Goal: Task Accomplishment & Management: Use online tool/utility

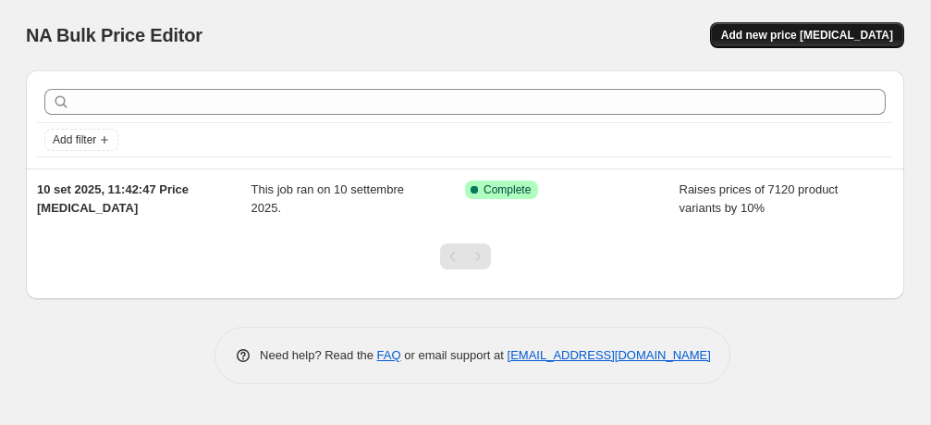
click at [791, 41] on span "Add new price [MEDICAL_DATA]" at bounding box center [807, 35] width 172 height 15
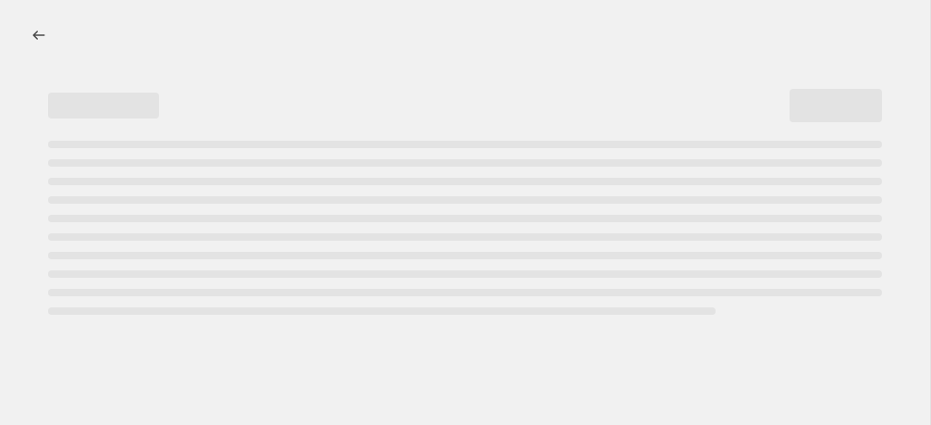
select select "percentage"
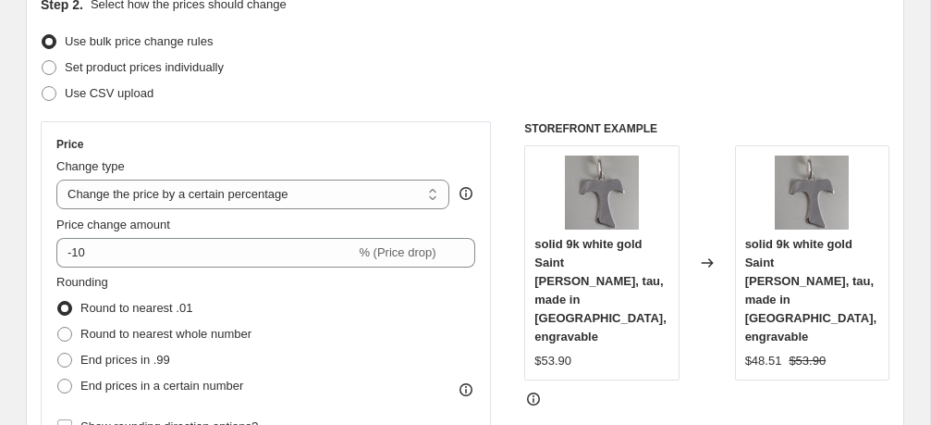
scroll to position [222, 0]
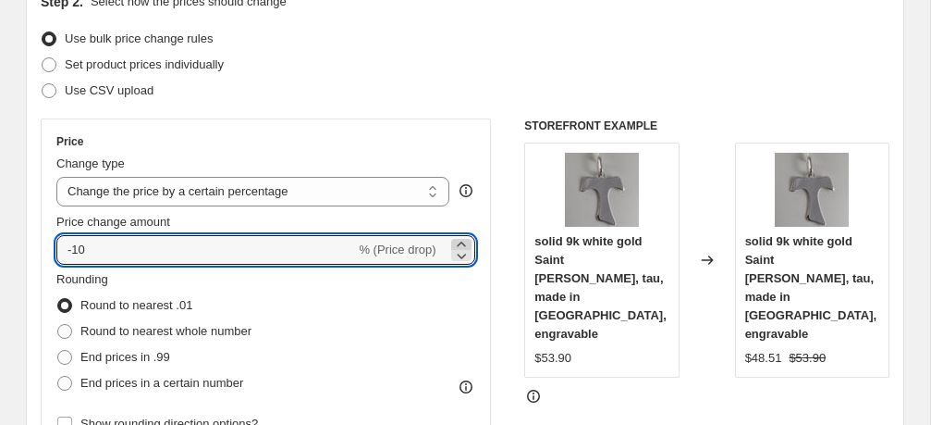
click at [462, 242] on icon at bounding box center [461, 244] width 18 height 18
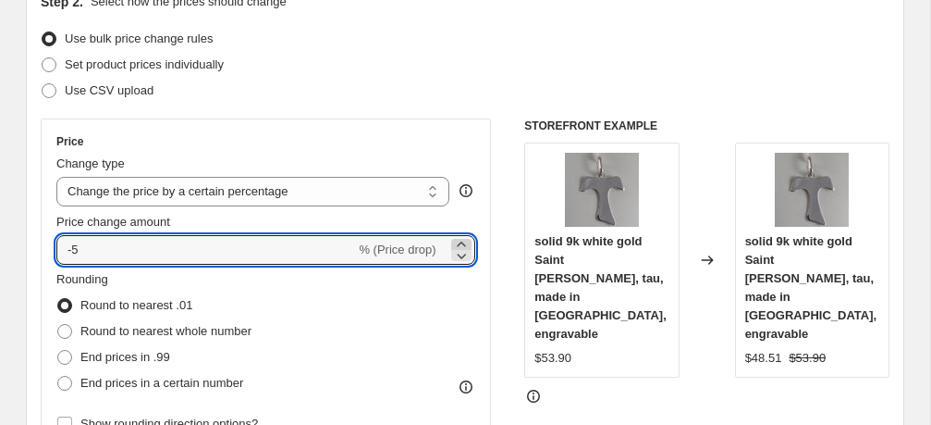
click at [462, 242] on icon at bounding box center [461, 244] width 18 height 18
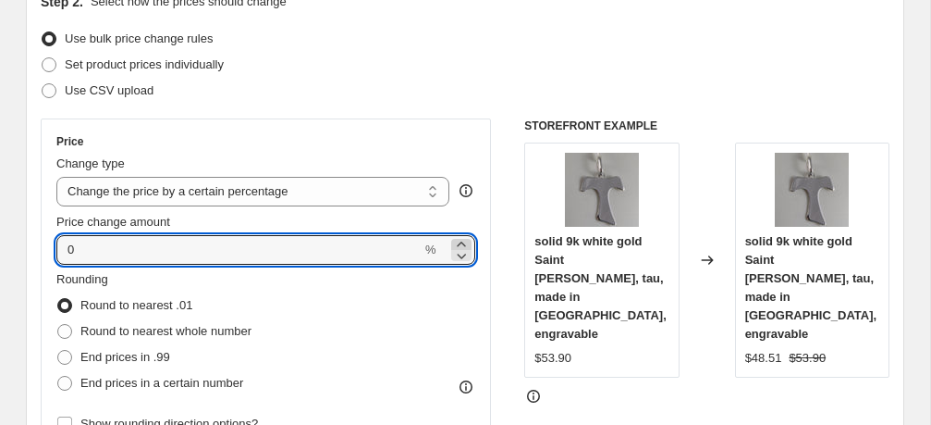
click at [462, 242] on icon at bounding box center [461, 244] width 18 height 18
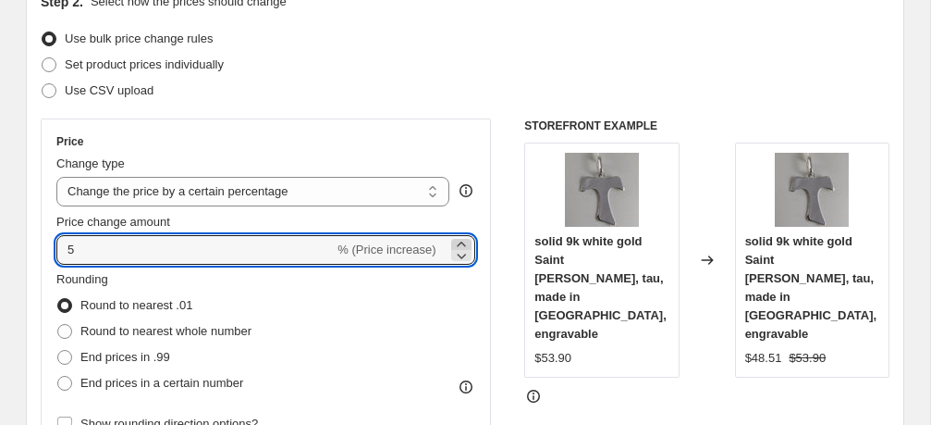
click at [462, 242] on icon at bounding box center [461, 244] width 18 height 18
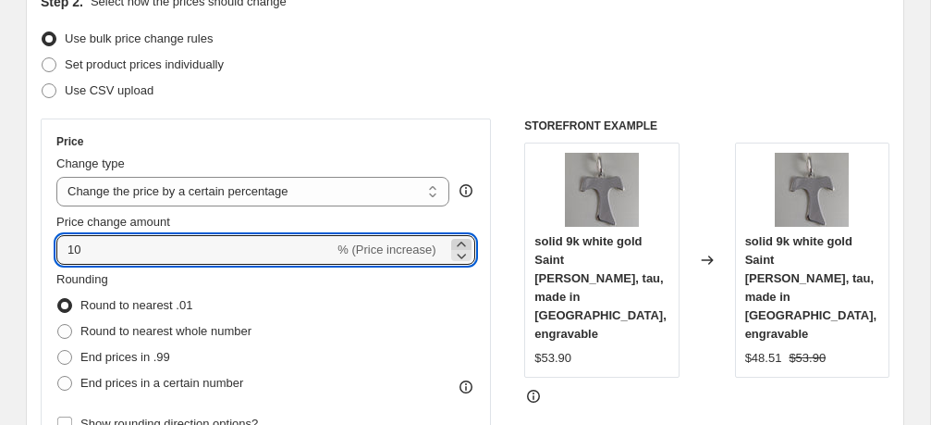
click at [462, 242] on icon at bounding box center [461, 244] width 18 height 18
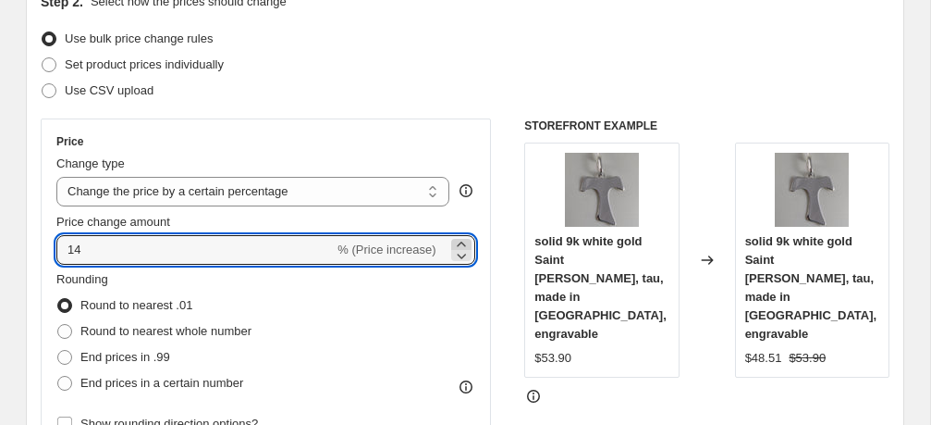
type input "15"
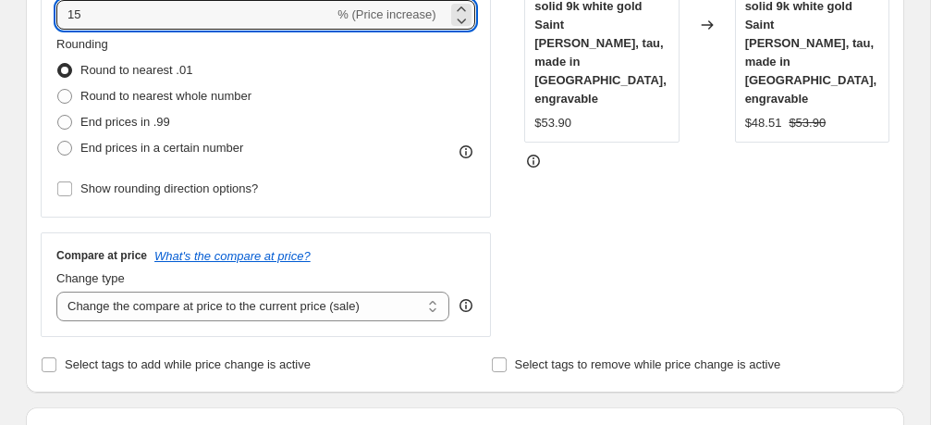
scroll to position [461, 0]
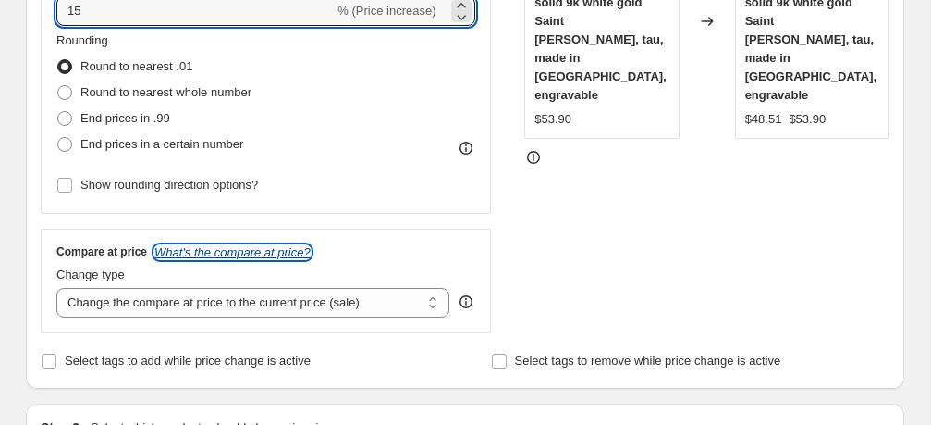
click at [294, 249] on icon "What's the compare at price?" at bounding box center [232, 252] width 156 height 14
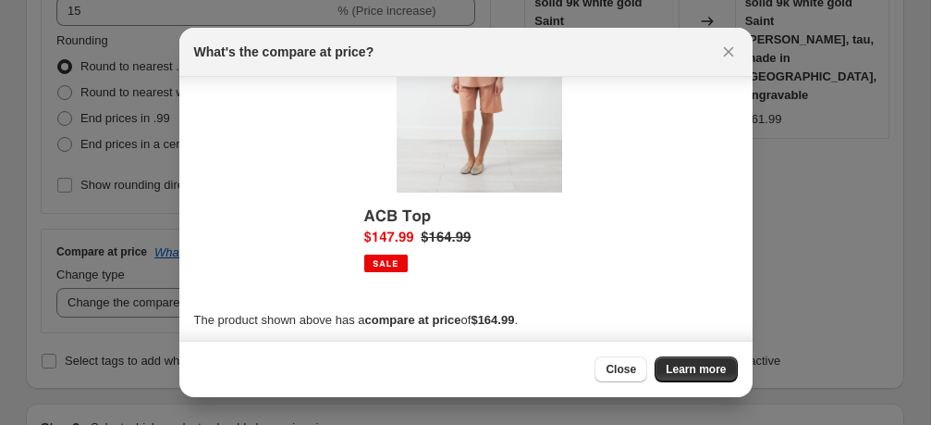
scroll to position [138, 0]
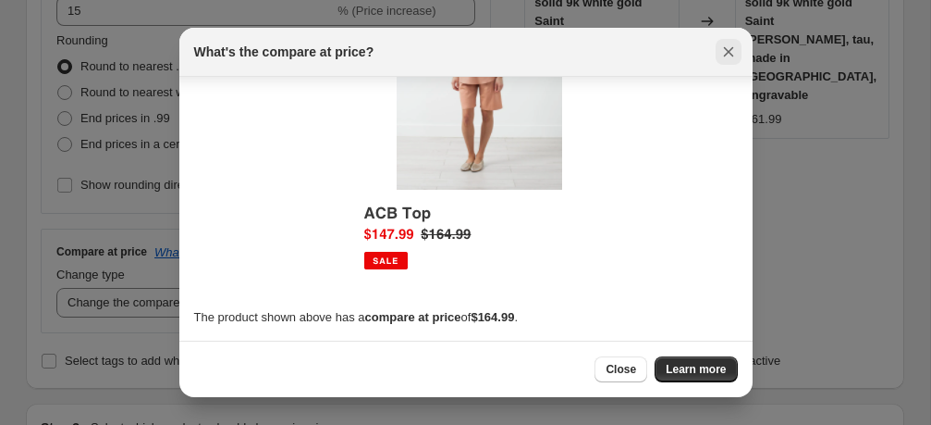
click at [731, 50] on icon "Close" at bounding box center [728, 52] width 10 height 10
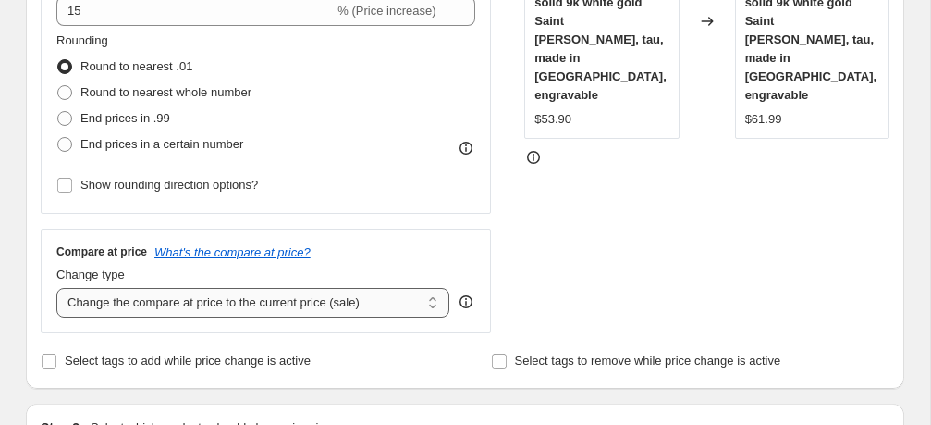
click at [432, 297] on select "Change the compare at price to the current price (sale) Change the compare at p…" at bounding box center [252, 303] width 393 height 30
select select "remove"
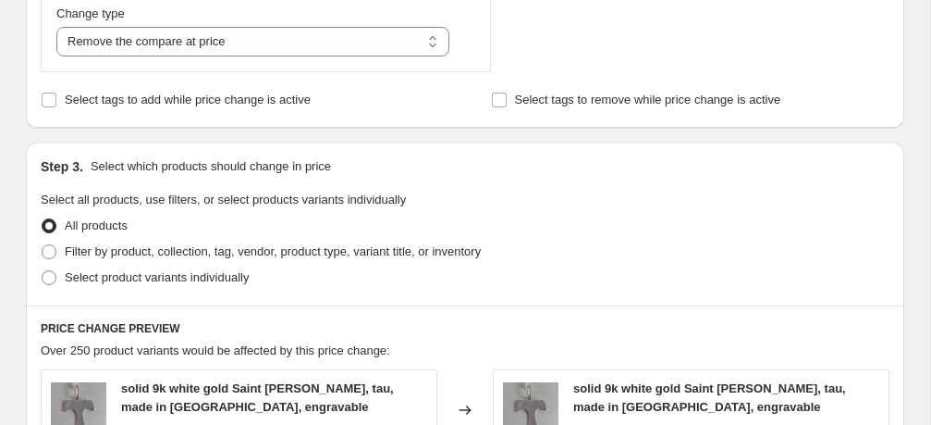
scroll to position [723, 0]
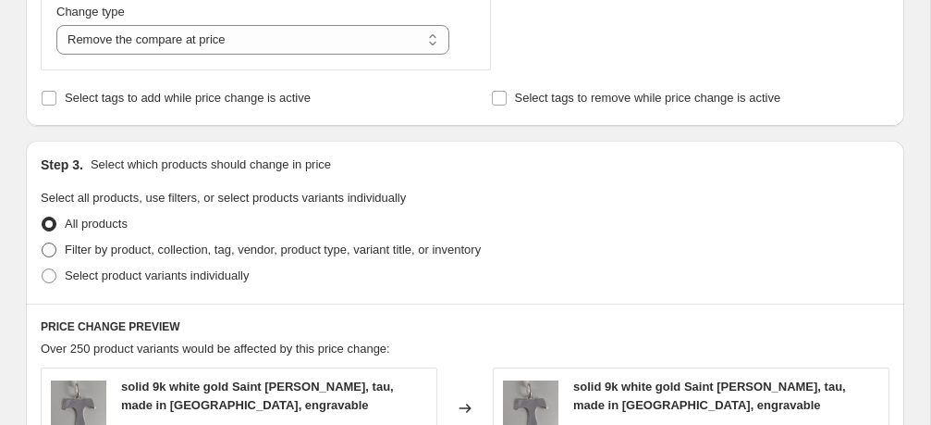
click at [51, 248] on span at bounding box center [49, 249] width 15 height 15
click at [43, 243] on input "Filter by product, collection, tag, vendor, product type, variant title, or inv…" at bounding box center [42, 242] width 1 height 1
radio input "true"
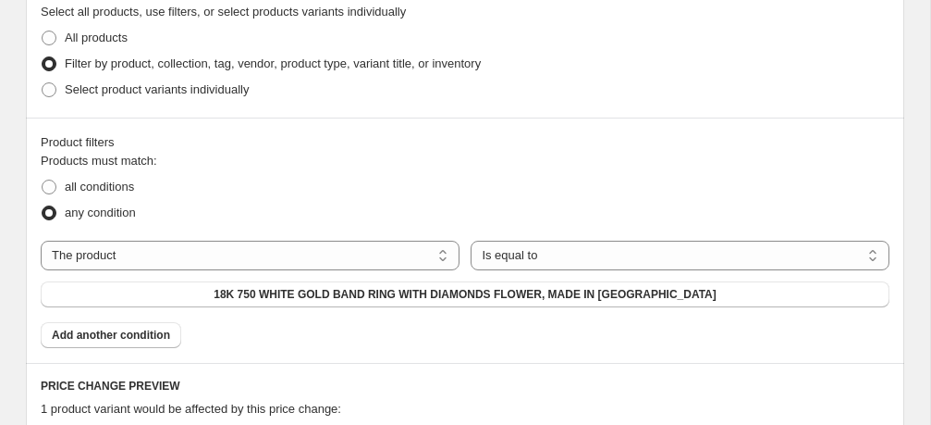
scroll to position [919, 0]
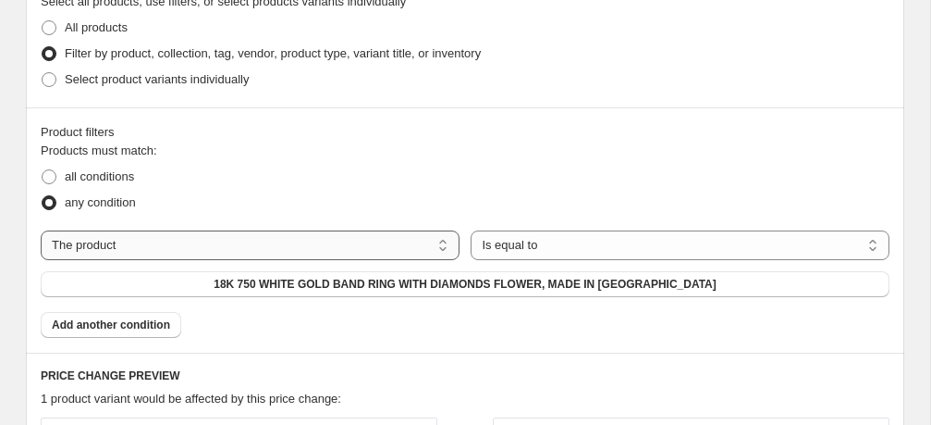
click at [441, 244] on select "The product The product's collection The product's tag The product's vendor The…" at bounding box center [250, 245] width 419 height 30
click at [598, 244] on select "Is equal to Is not equal to" at bounding box center [680, 245] width 419 height 30
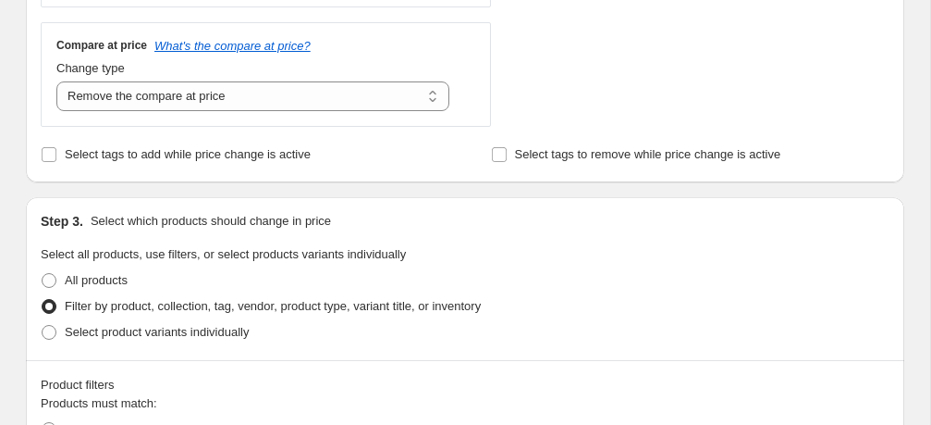
scroll to position [683, 0]
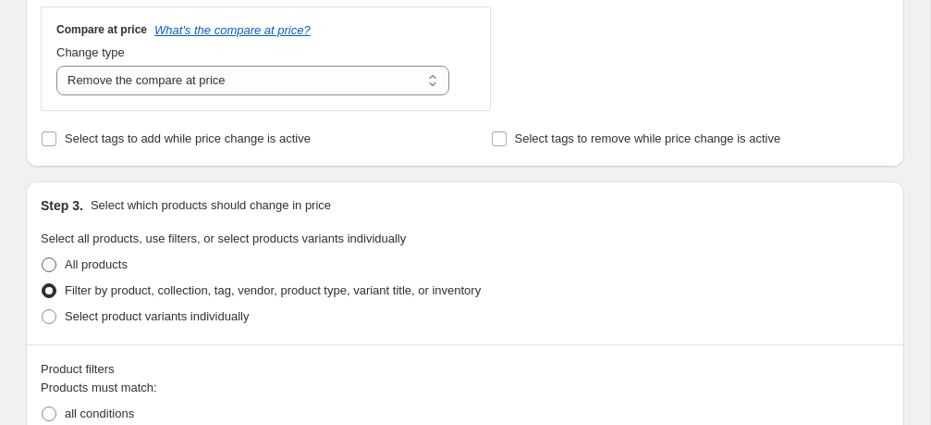
click at [49, 260] on span at bounding box center [49, 264] width 15 height 15
click at [43, 258] on input "All products" at bounding box center [42, 257] width 1 height 1
radio input "true"
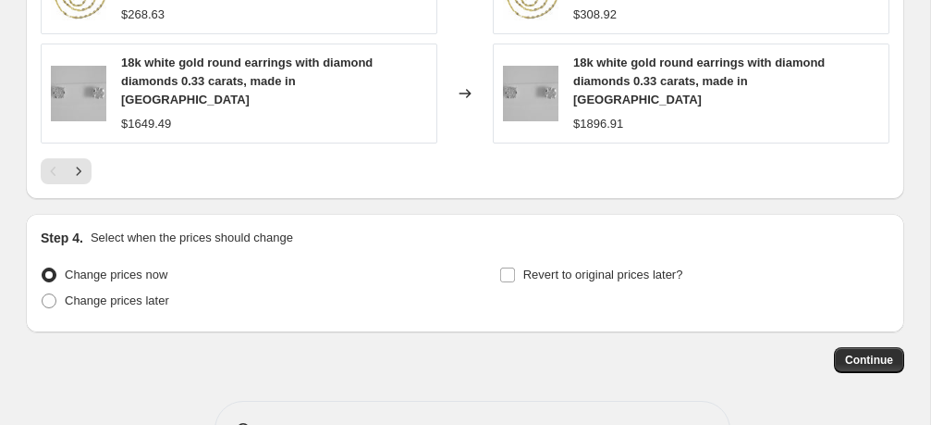
scroll to position [1449, 0]
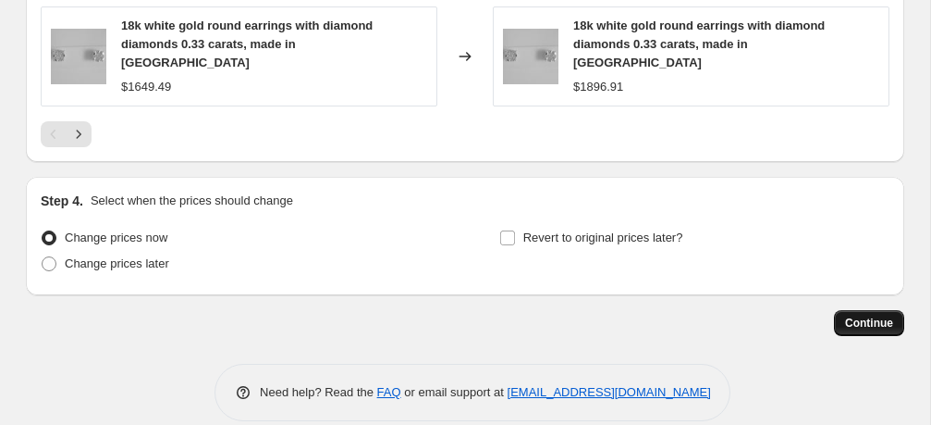
click at [844, 310] on button "Continue" at bounding box center [869, 323] width 70 height 26
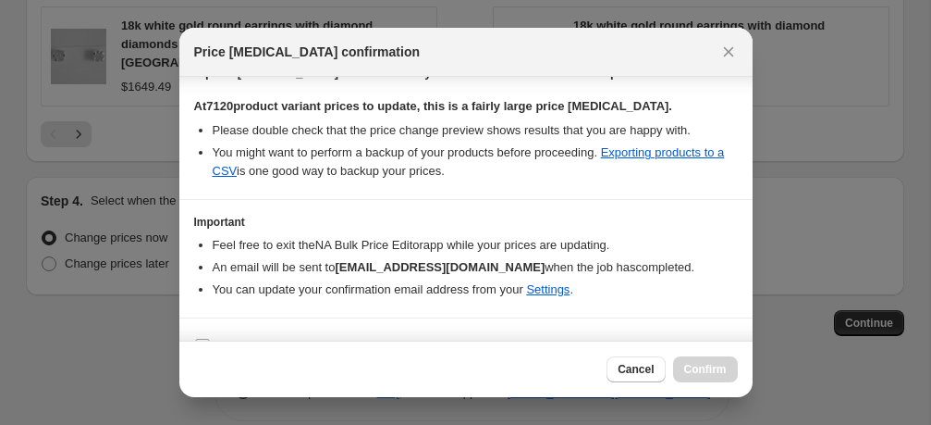
scroll to position [339, 0]
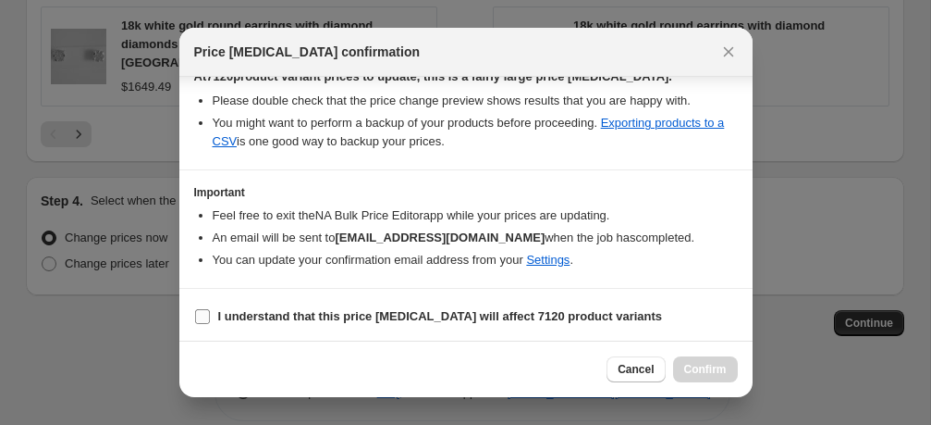
click at [204, 312] on input "I understand that this price change job will affect 7120 product variants" at bounding box center [202, 316] width 15 height 15
checkbox input "true"
click at [702, 367] on span "Confirm" at bounding box center [705, 369] width 43 height 15
